Goal: Communication & Community: Connect with others

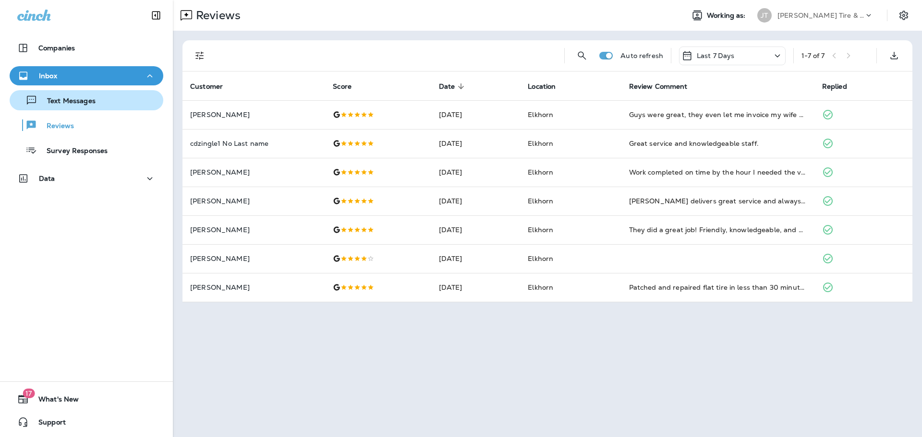
click at [80, 103] on p "Text Messages" at bounding box center [66, 101] width 58 height 9
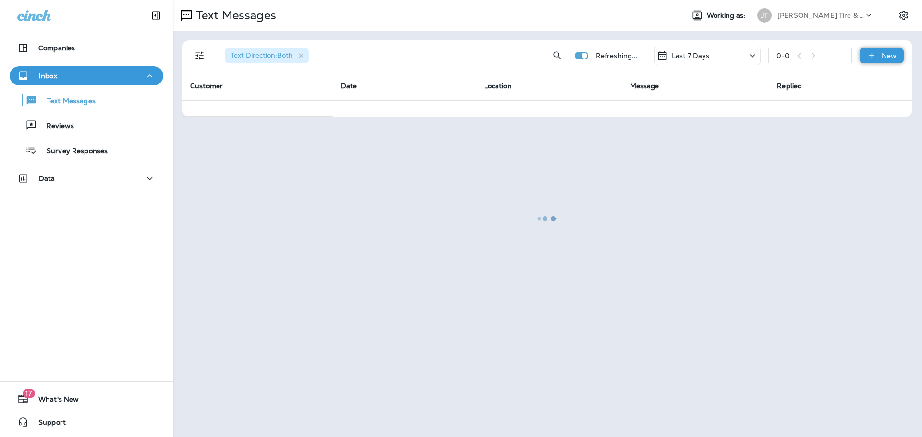
click at [879, 55] on div "New" at bounding box center [881, 55] width 44 height 15
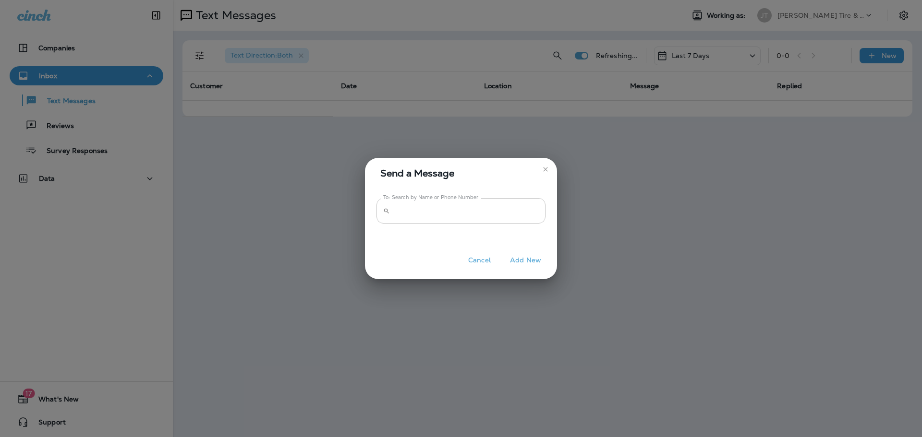
click at [455, 210] on input "To: Search by Name or Phone Number" at bounding box center [470, 210] width 152 height 25
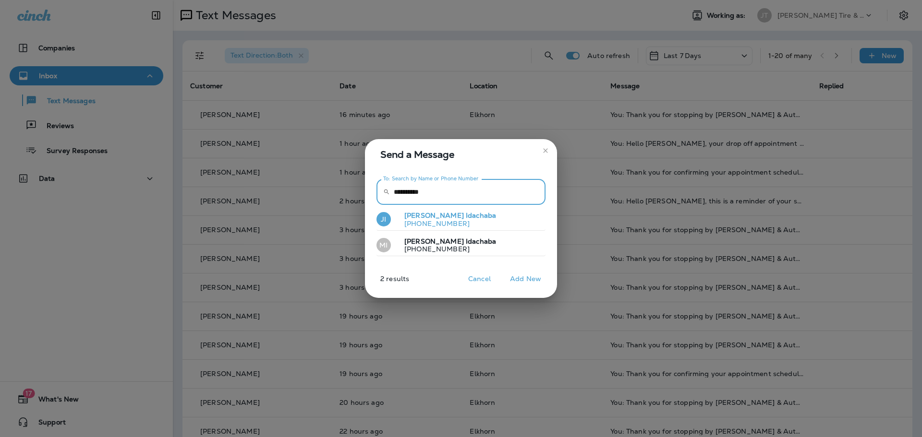
type input "**********"
click at [428, 218] on p "[PERSON_NAME]" at bounding box center [445, 216] width 99 height 8
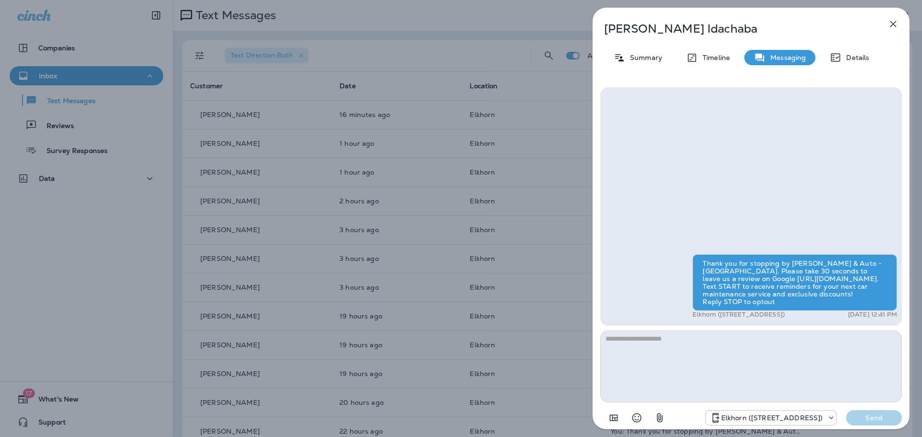
click at [666, 341] on textarea at bounding box center [750, 367] width 301 height 72
type textarea "*"
type textarea "**********"
click at [875, 419] on p "Send" at bounding box center [873, 418] width 40 height 9
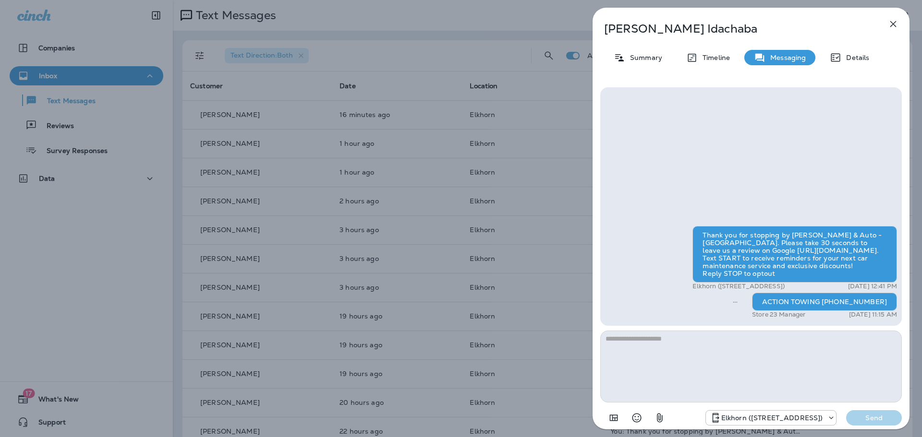
click at [893, 23] on icon "button" at bounding box center [893, 24] width 12 height 12
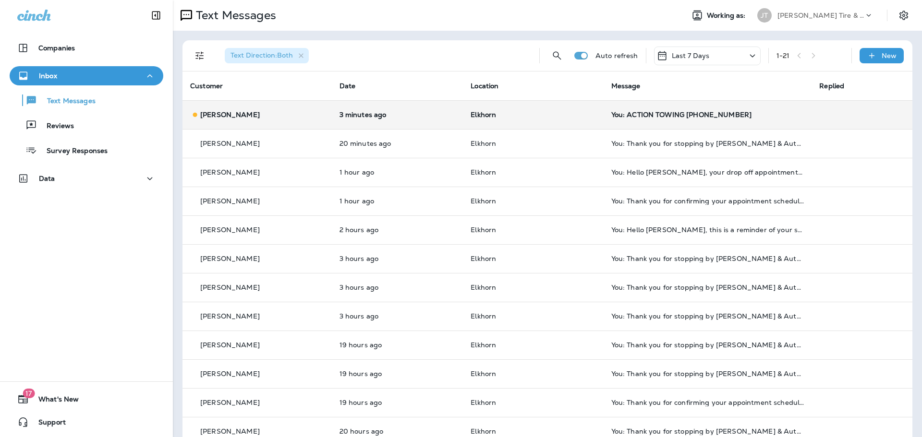
click at [428, 113] on p "3 minutes ago" at bounding box center [397, 115] width 116 height 8
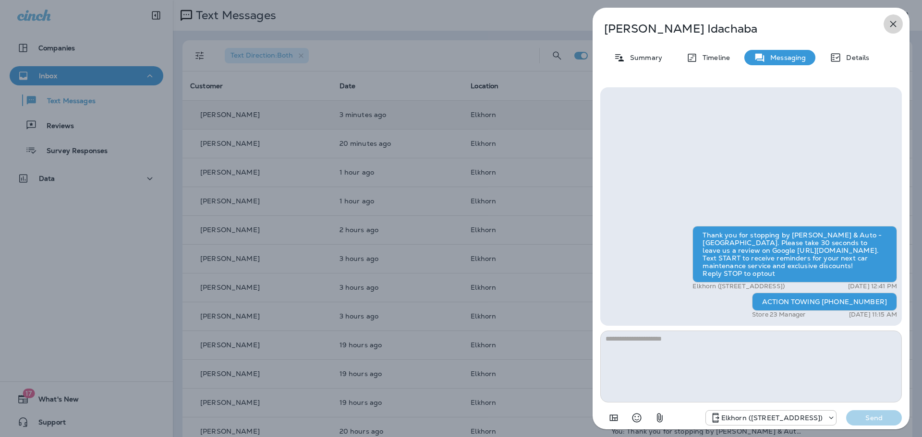
click at [893, 23] on icon "button" at bounding box center [893, 24] width 6 height 6
